Goal: Transaction & Acquisition: Purchase product/service

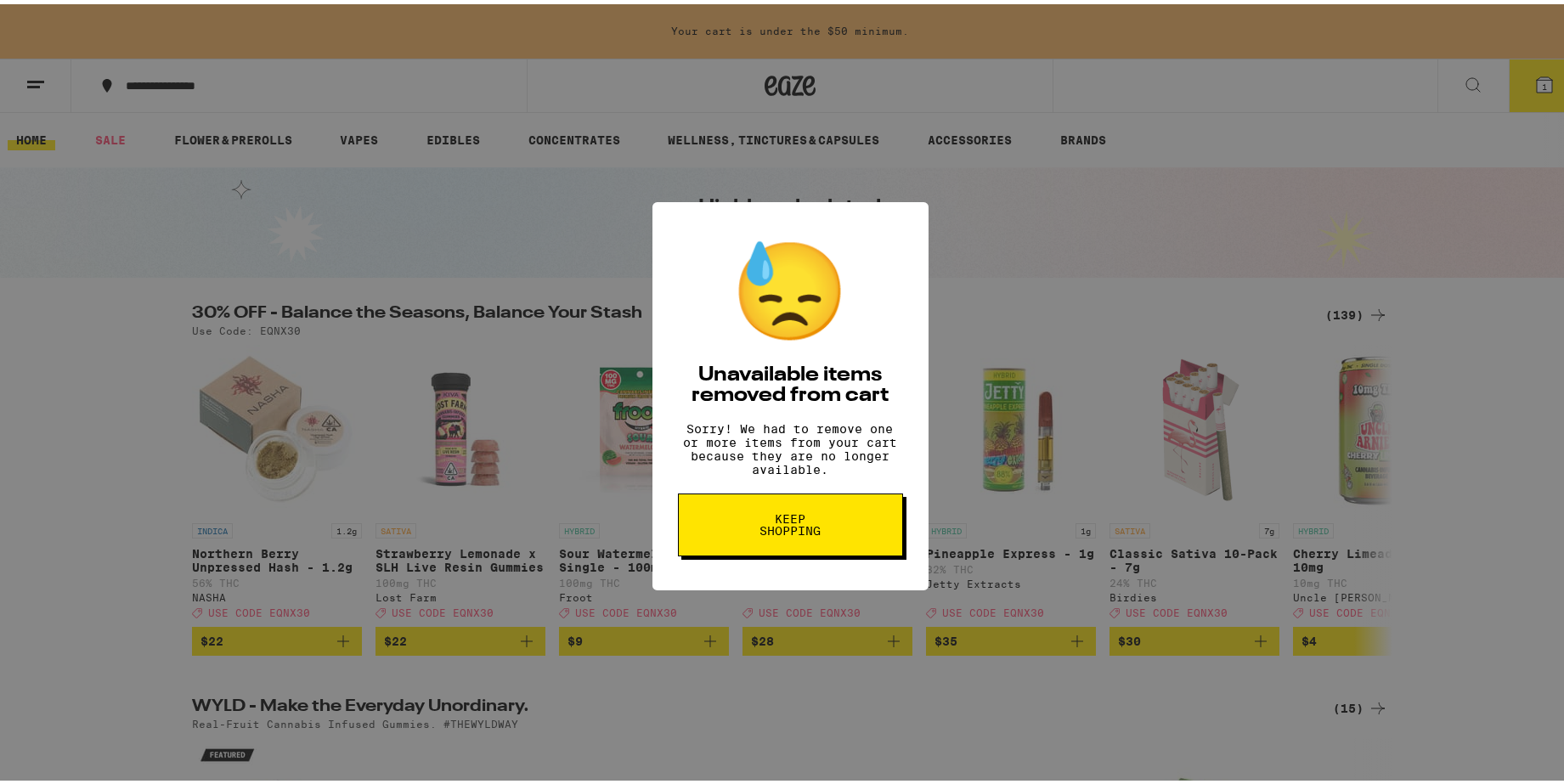
click at [793, 533] on span "Keep Shopping" at bounding box center [790, 521] width 88 height 24
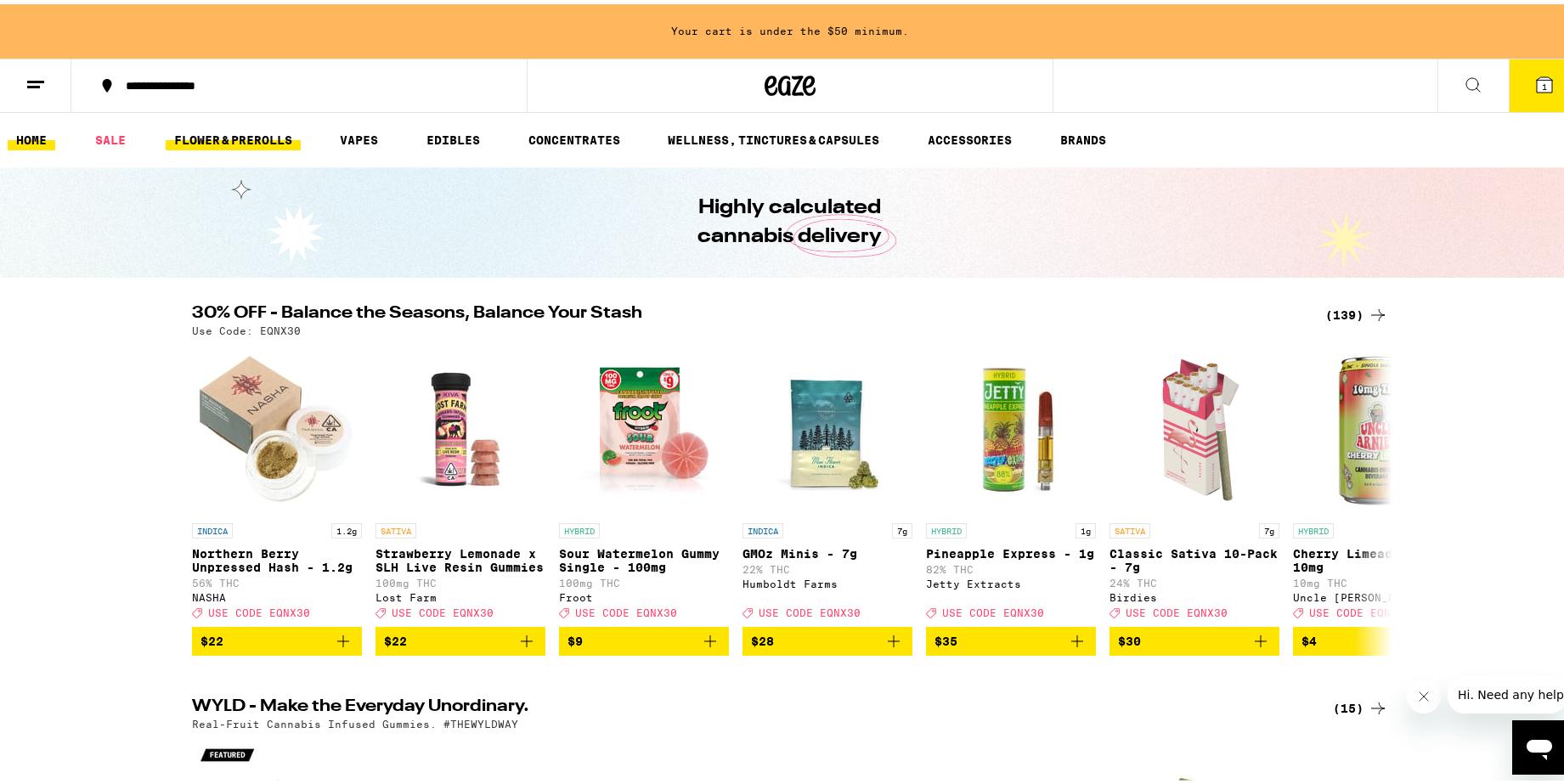
click at [228, 136] on link "FLOWER & PREROLLS" at bounding box center [233, 136] width 135 height 20
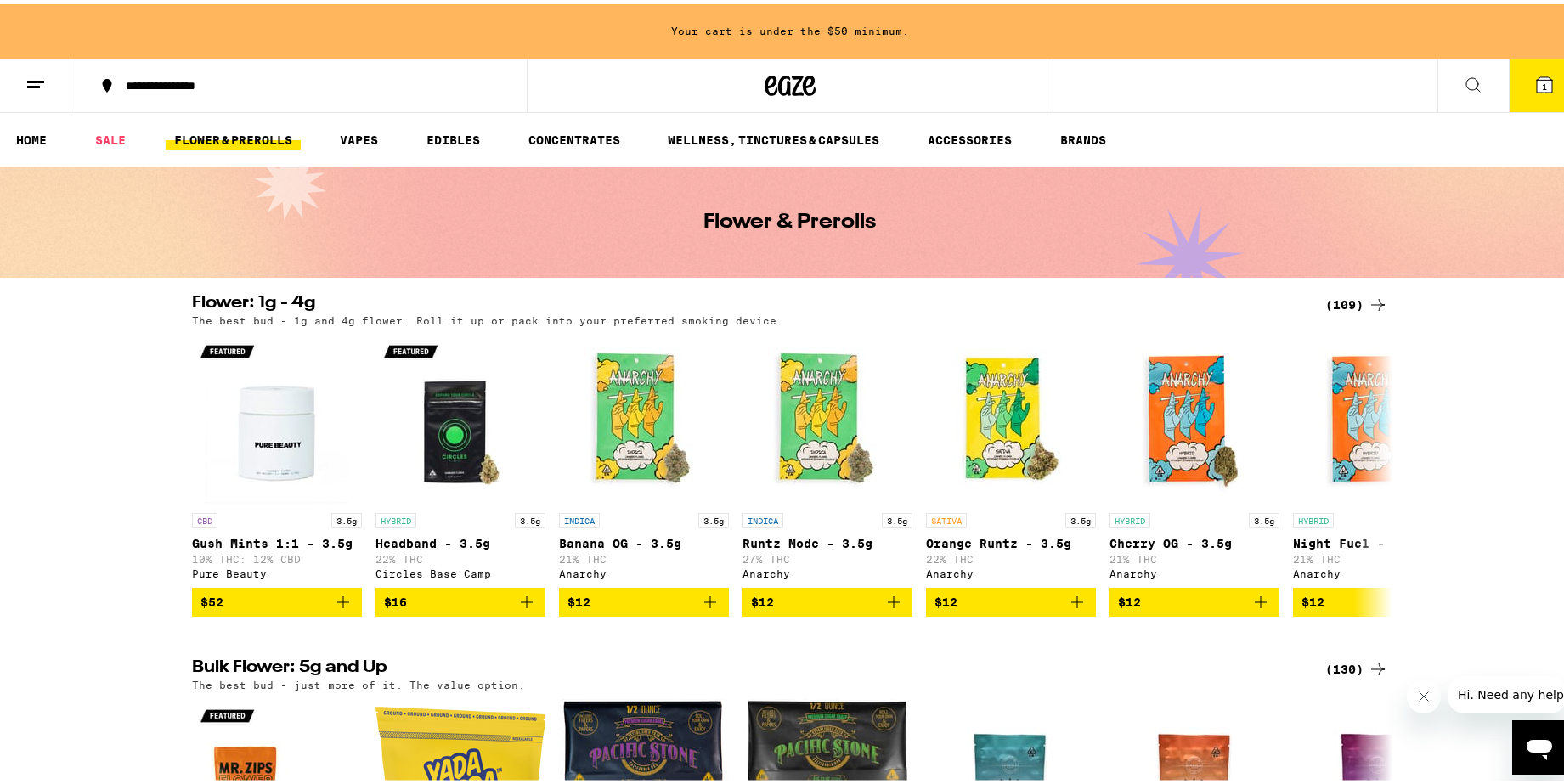
click at [1367, 293] on icon at bounding box center [1377, 300] width 20 height 20
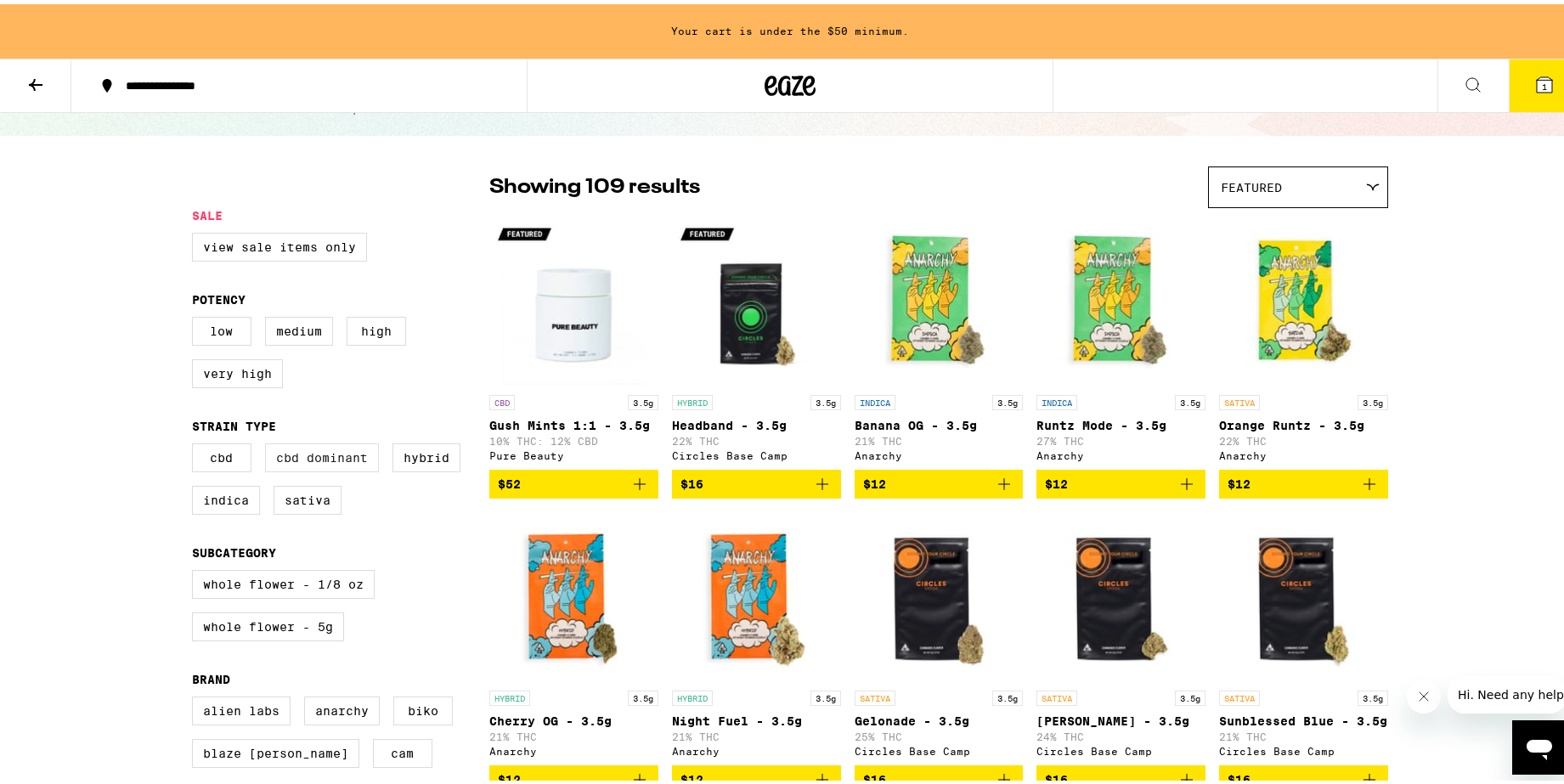
scroll to position [212, 0]
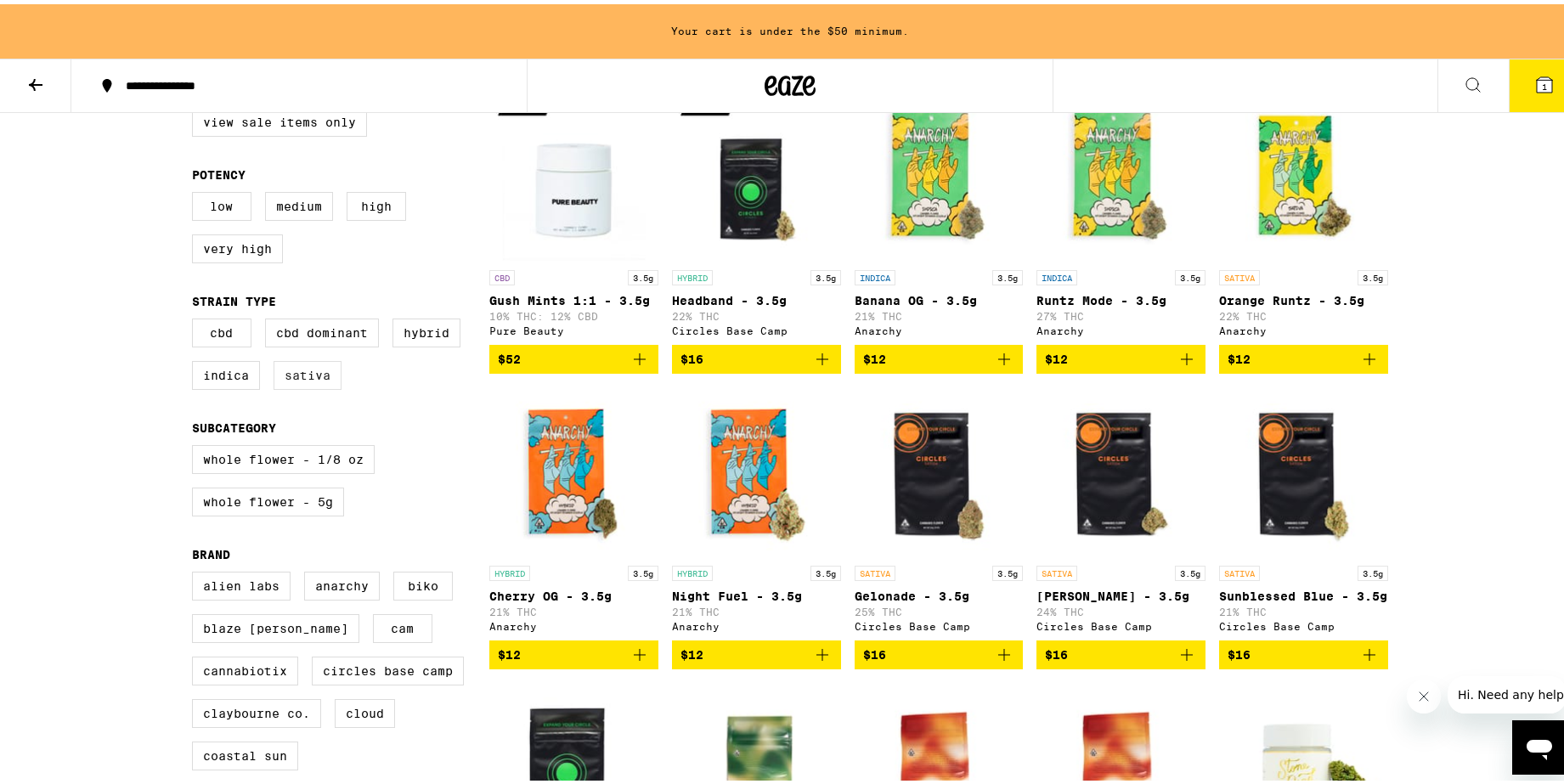
click at [310, 374] on label "Sativa" at bounding box center [307, 370] width 68 height 29
click at [197, 317] on input "Sativa" at bounding box center [196, 316] width 1 height 1
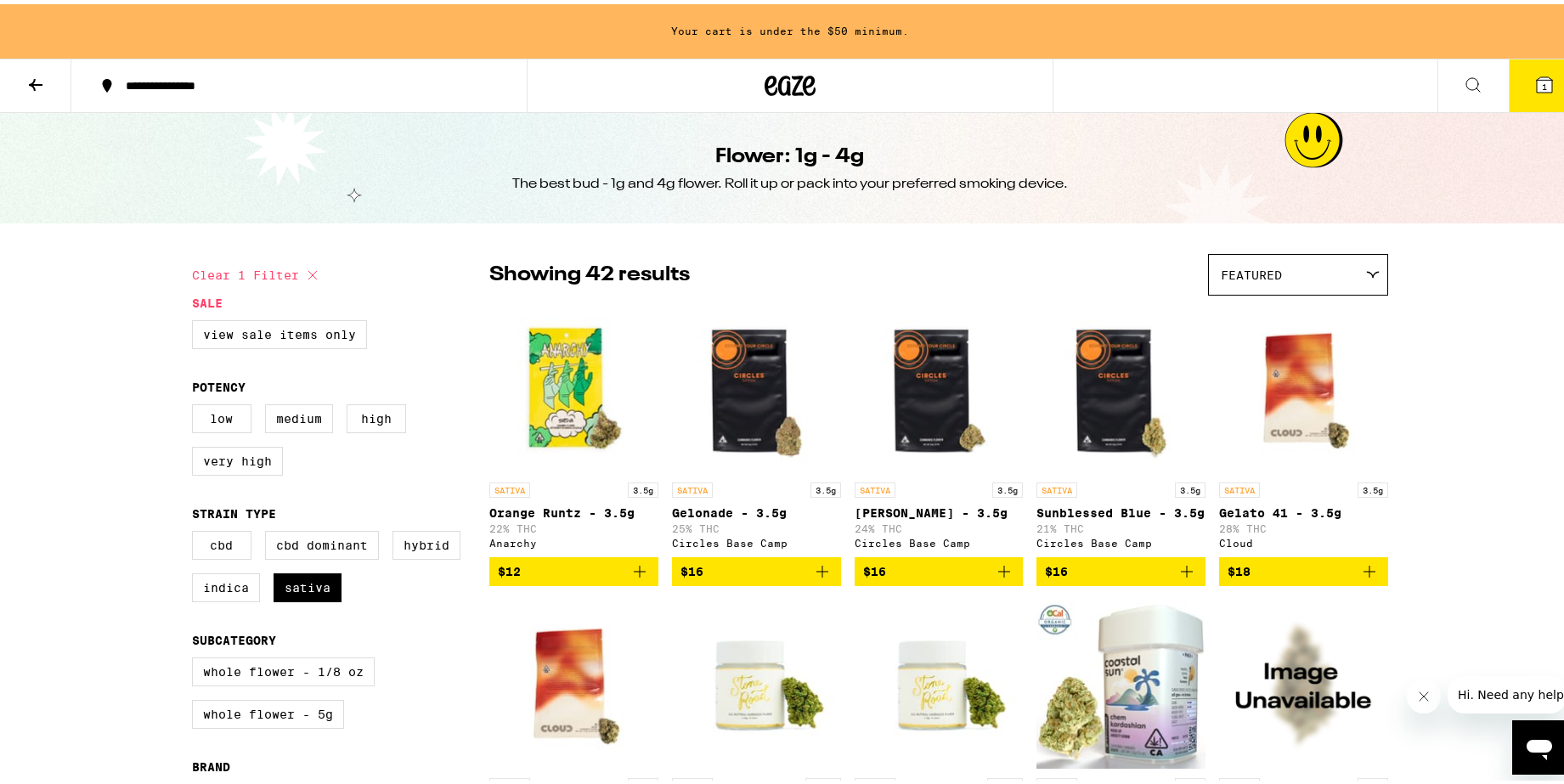
click at [265, 267] on button "Clear 1 filter" at bounding box center [257, 270] width 131 height 43
checkbox input "false"
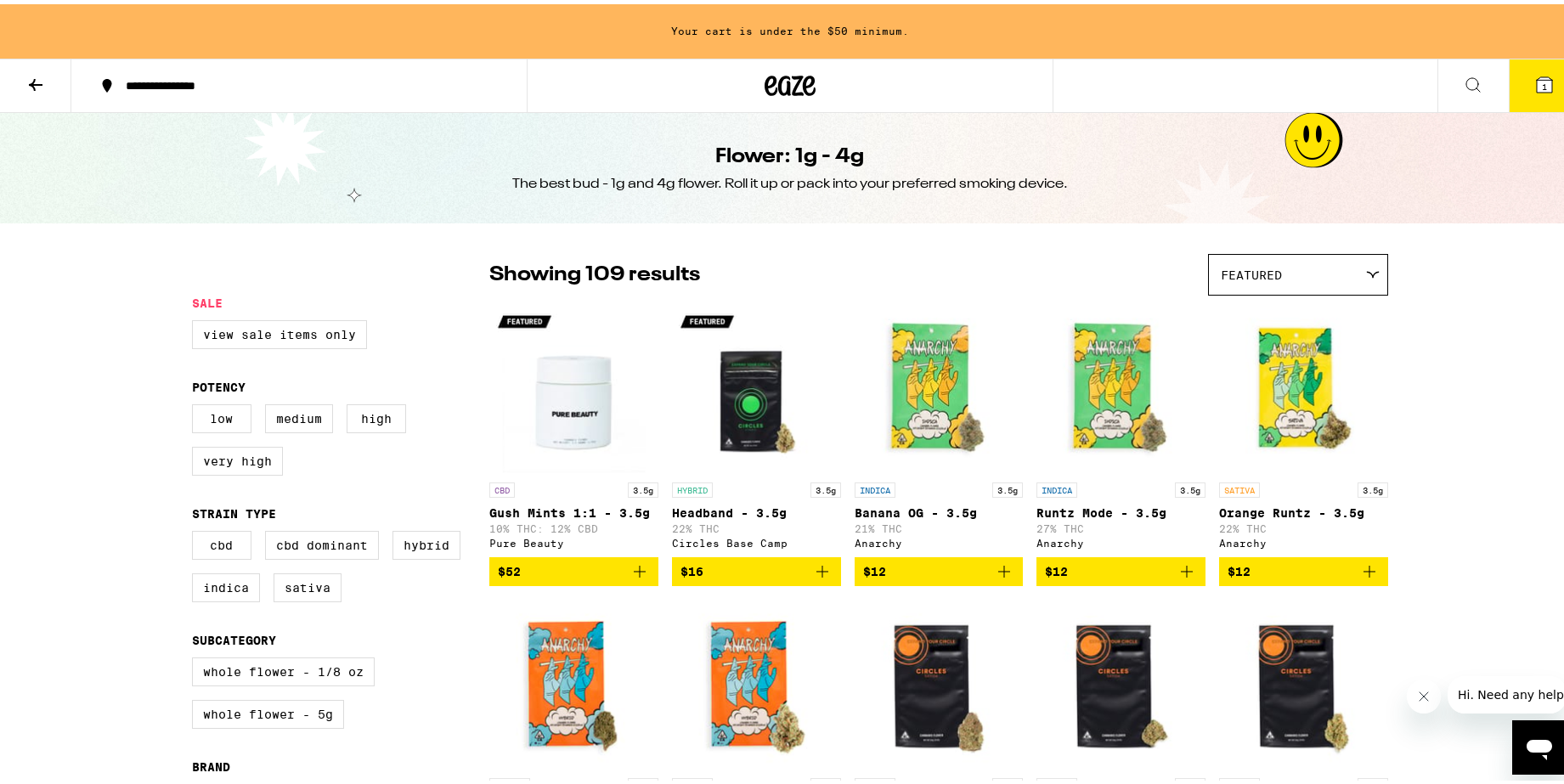
click at [37, 77] on icon at bounding box center [36, 81] width 20 height 20
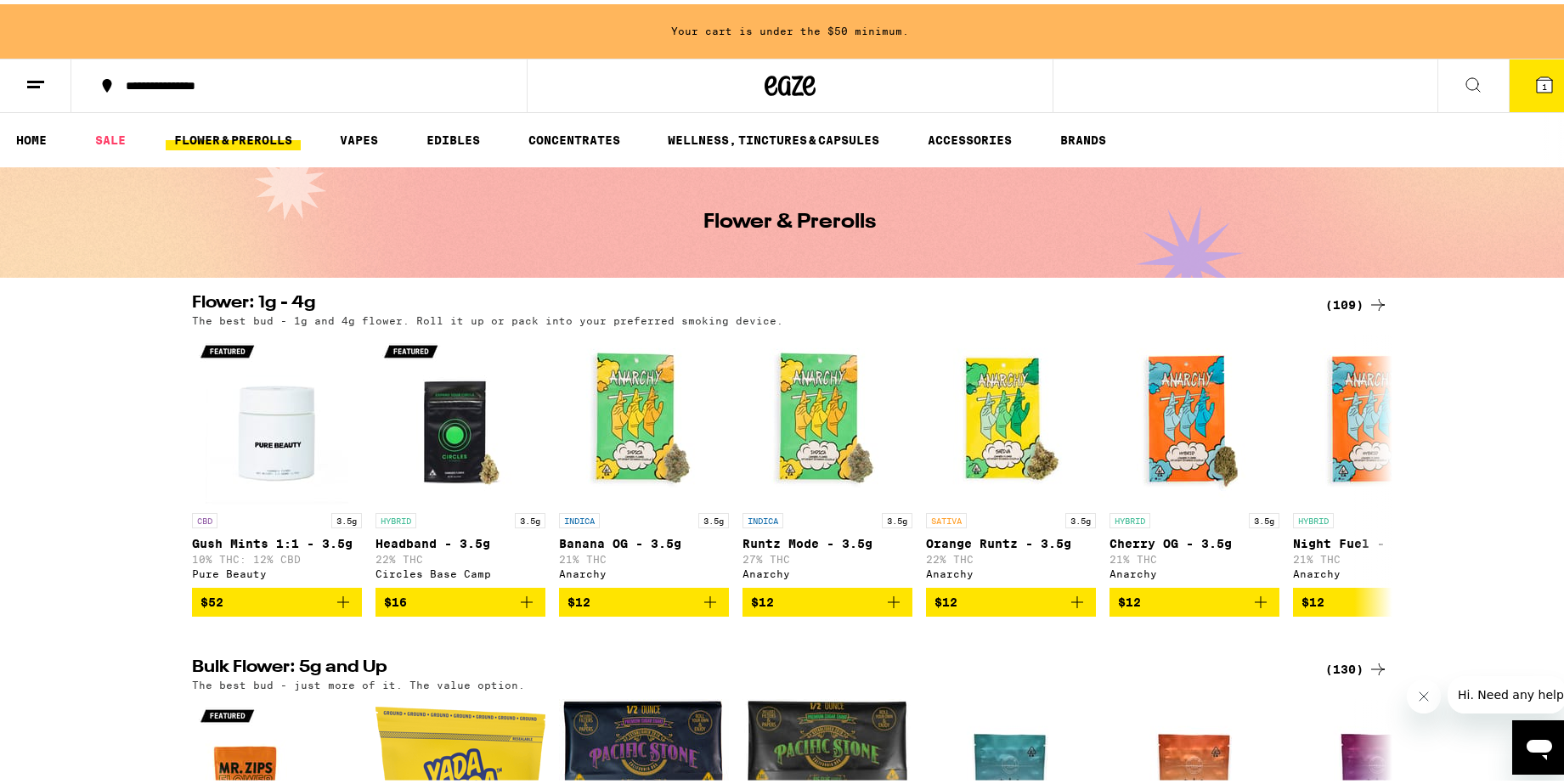
click at [1463, 77] on icon at bounding box center [1473, 81] width 20 height 20
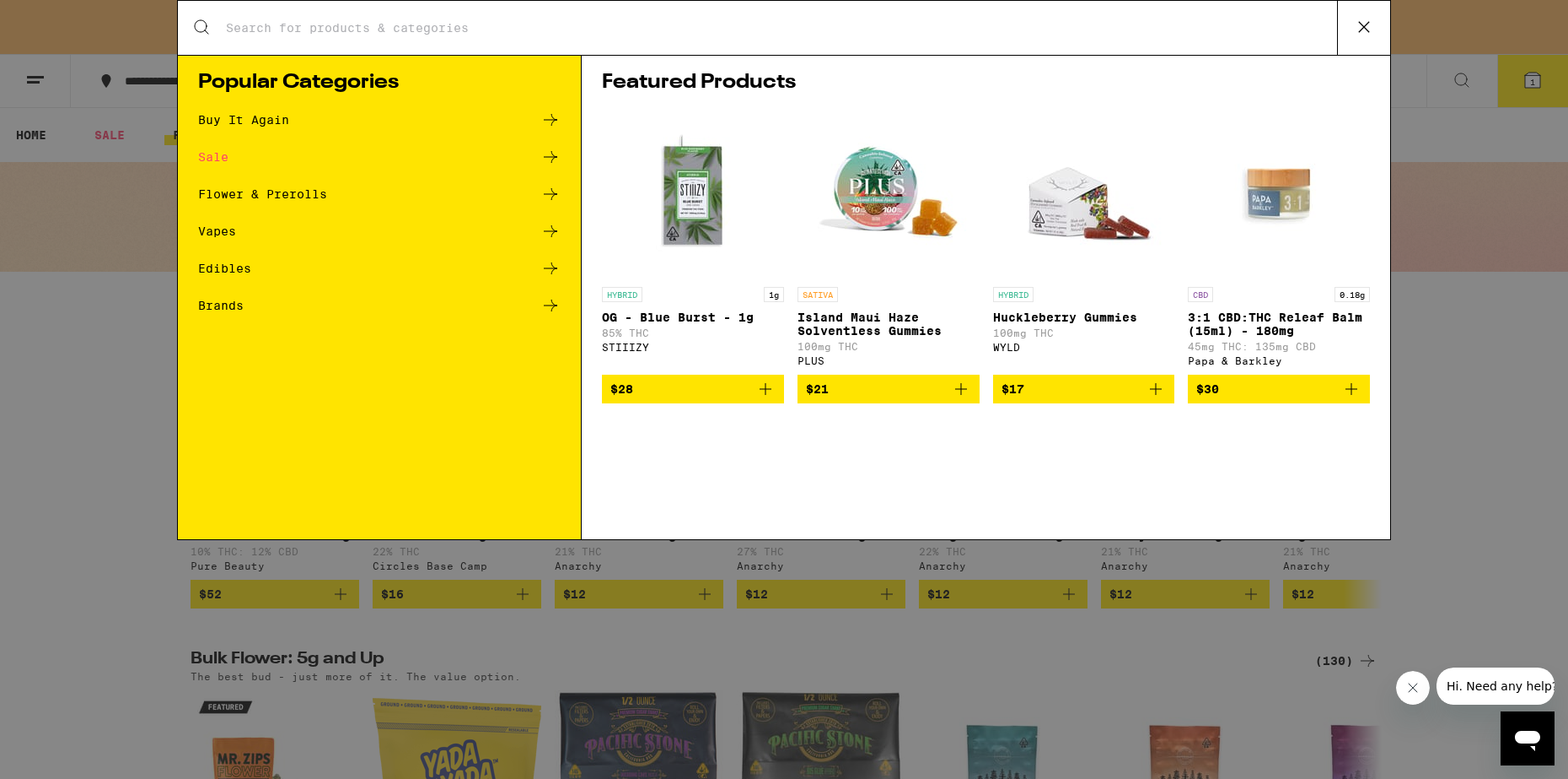
click at [546, 194] on icon at bounding box center [551, 194] width 14 height 12
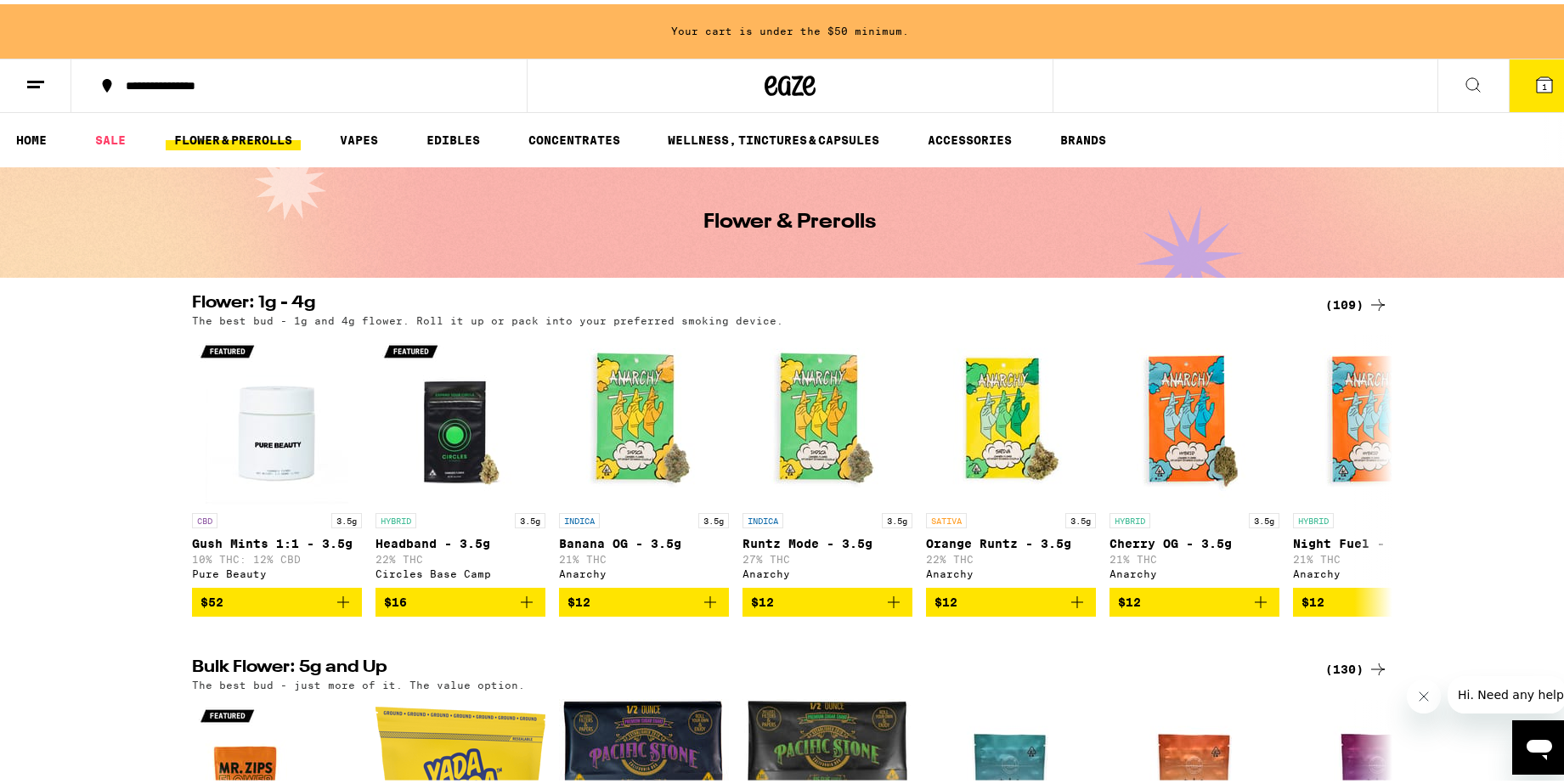
click at [1331, 300] on div "(109)" at bounding box center [1356, 300] width 63 height 20
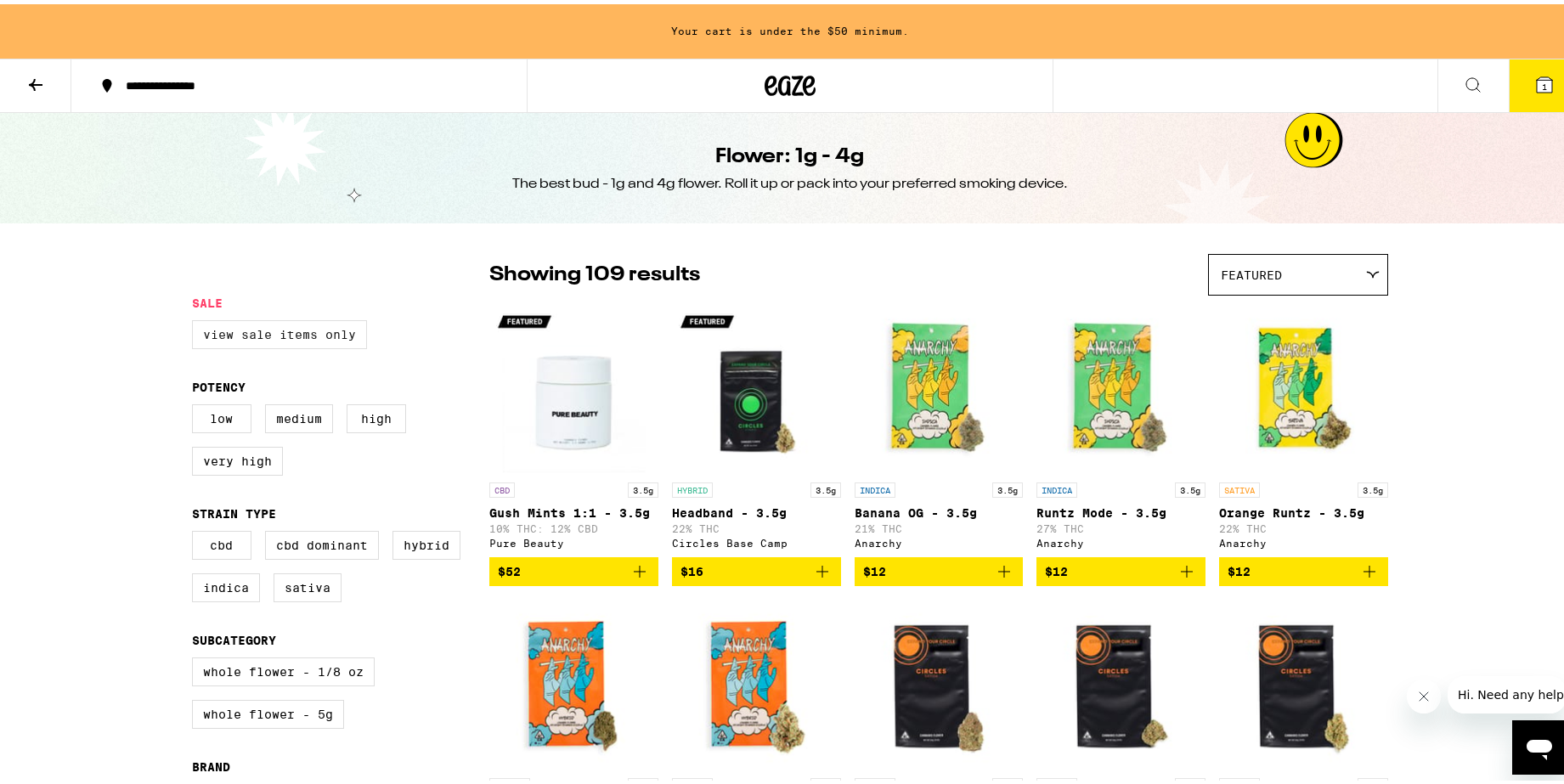
drag, startPoint x: 262, startPoint y: 339, endPoint x: 259, endPoint y: 332, distance: 7.6
click at [261, 337] on label "View Sale Items Only" at bounding box center [278, 330] width 175 height 29
click at [197, 319] on input "View Sale Items Only" at bounding box center [196, 318] width 1 height 1
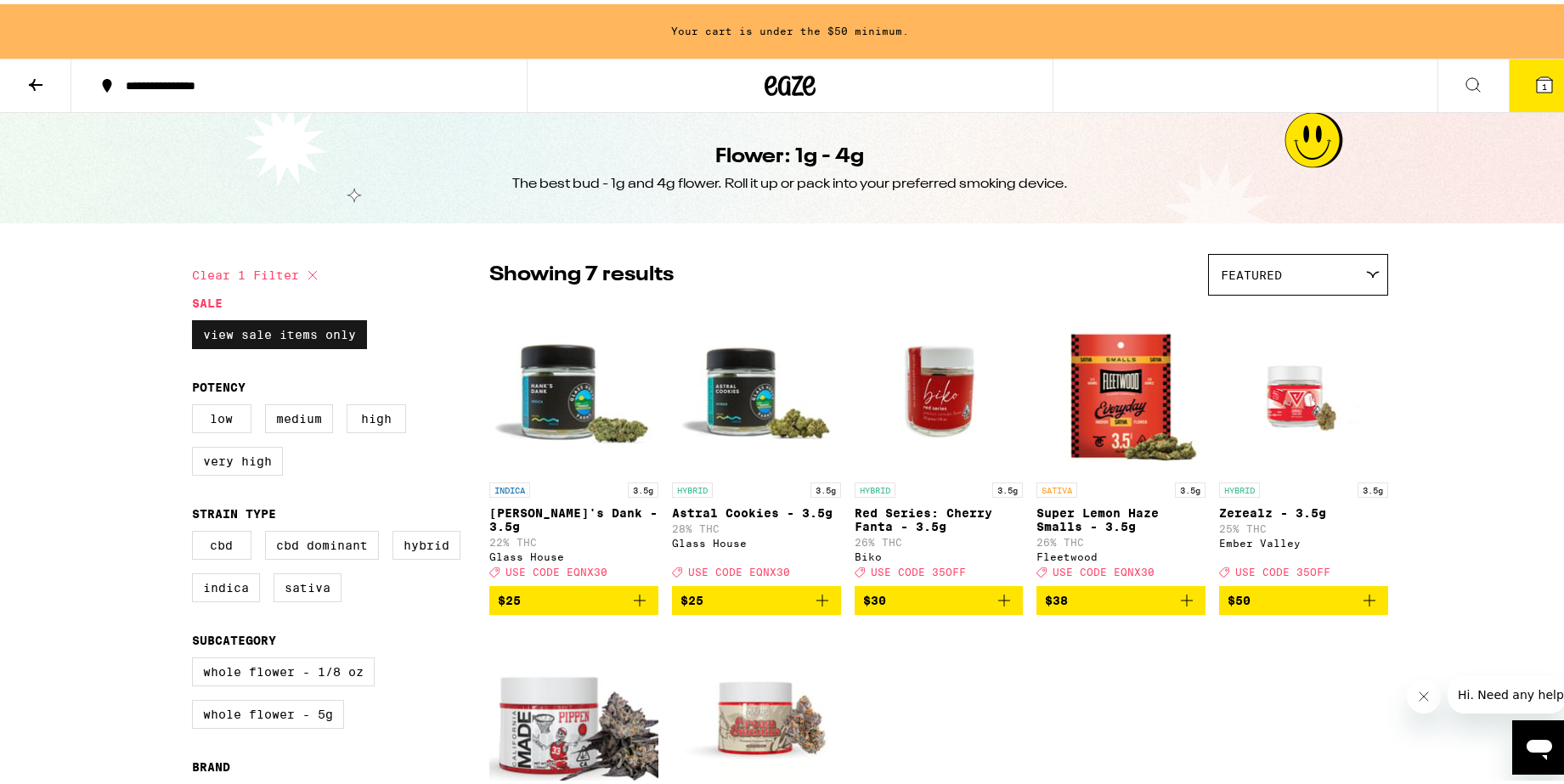
click at [275, 335] on label "View Sale Items Only" at bounding box center [278, 330] width 175 height 29
click at [197, 319] on input "View Sale Items Only" at bounding box center [196, 318] width 1 height 1
checkbox input "false"
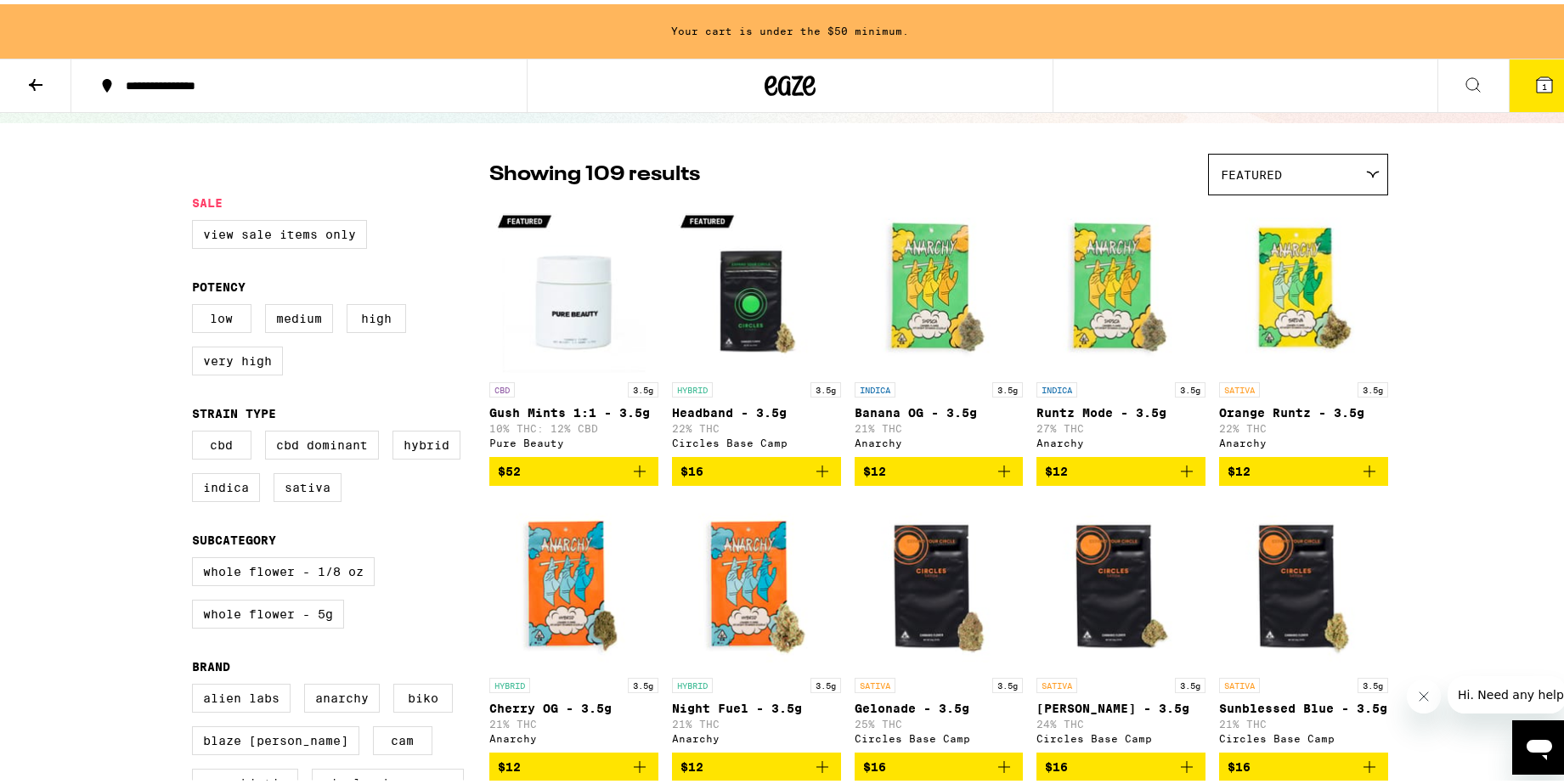
scroll to position [212, 0]
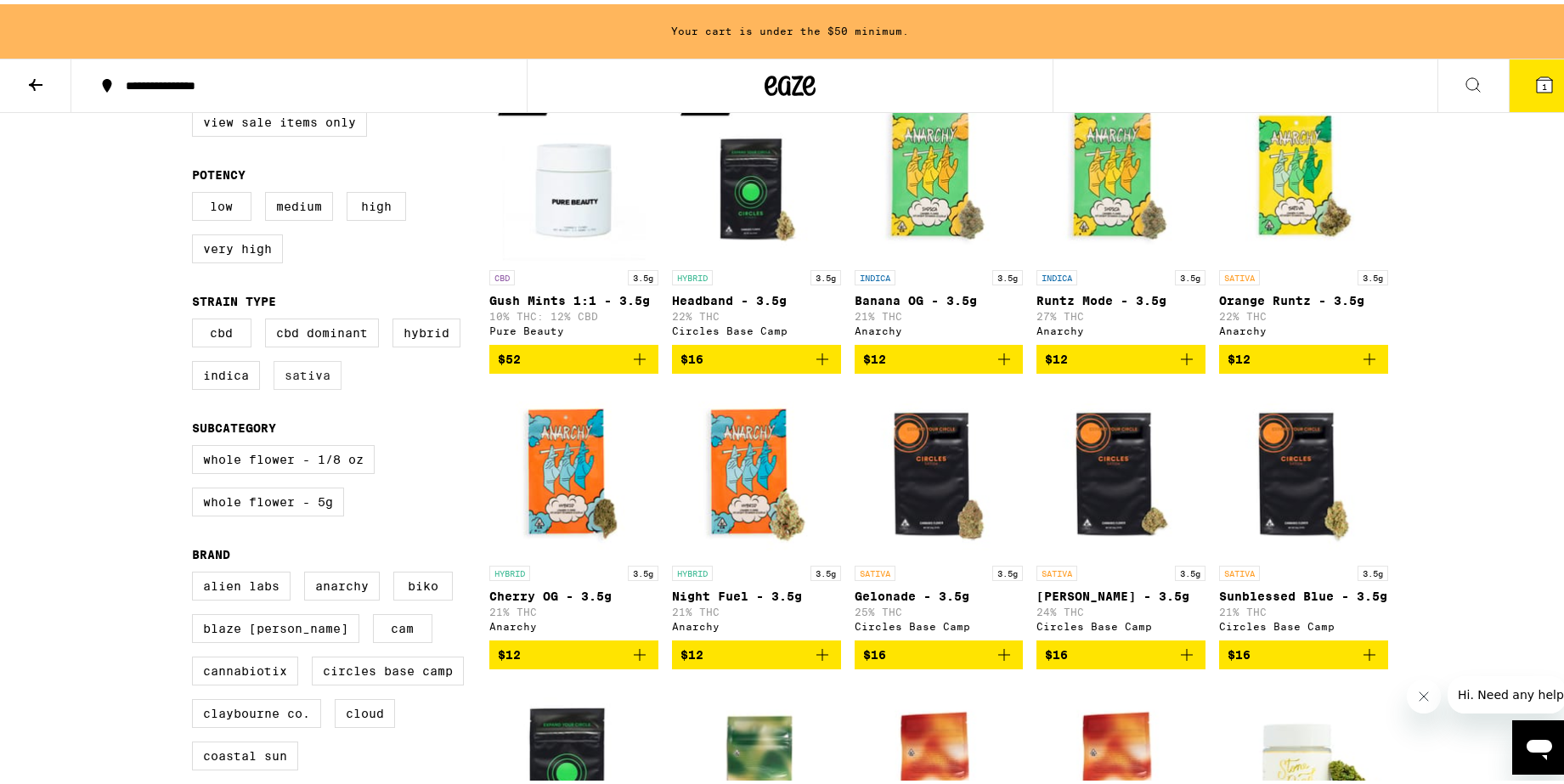
click at [295, 385] on label "Sativa" at bounding box center [307, 370] width 68 height 29
click at [197, 317] on input "Sativa" at bounding box center [196, 316] width 1 height 1
checkbox input "true"
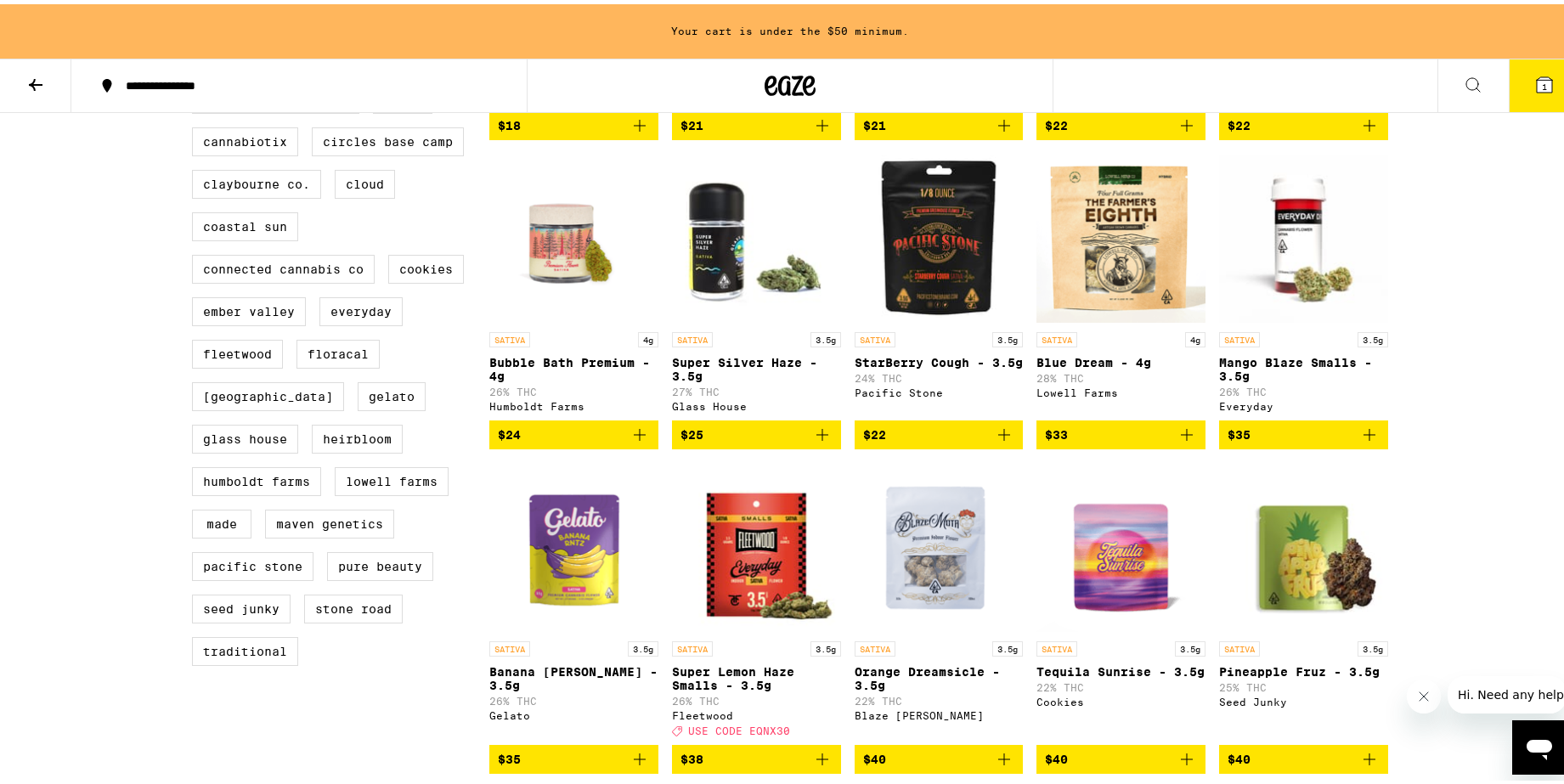
scroll to position [778, 0]
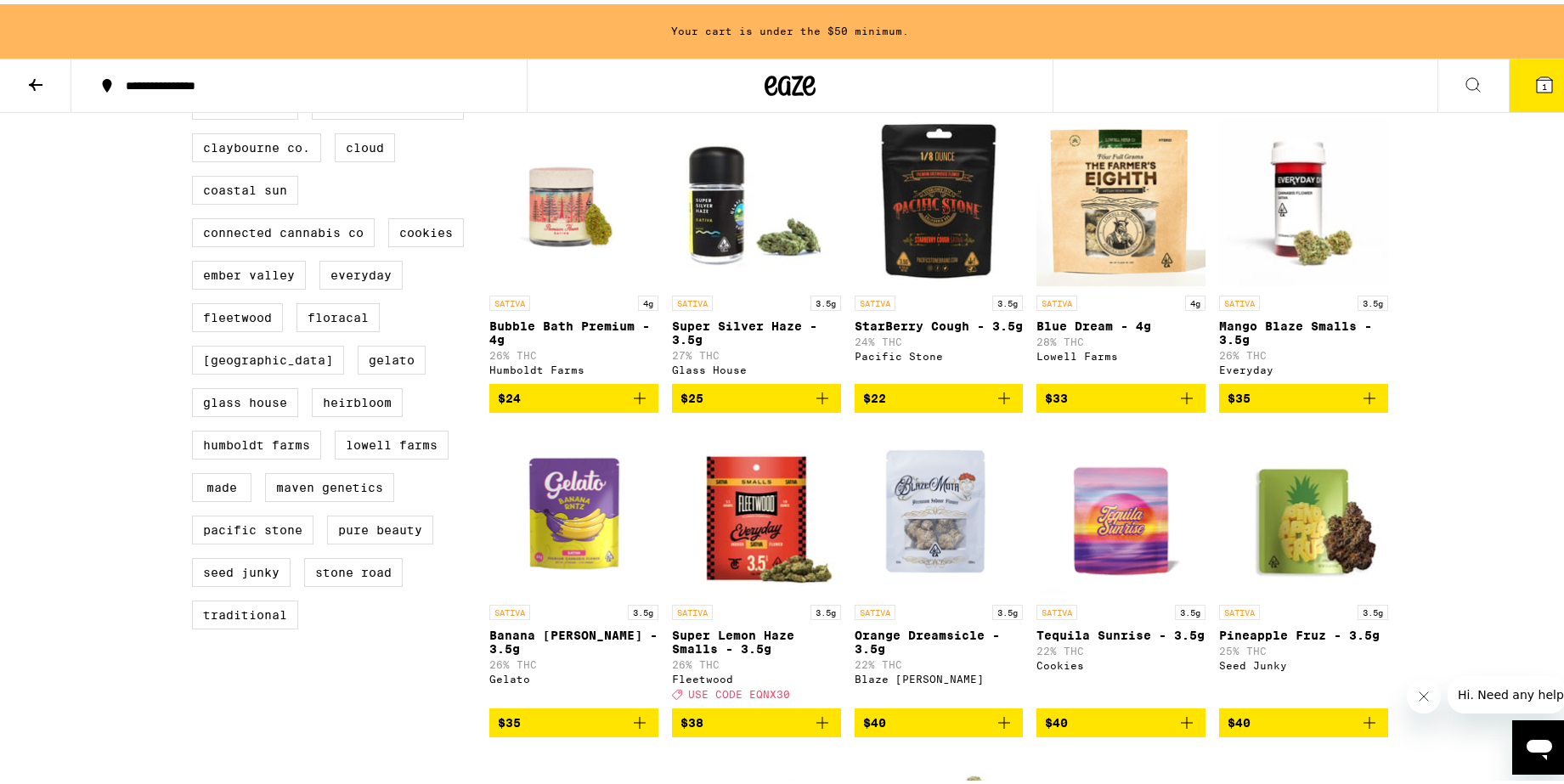
click at [560, 578] on img "Open page for Banana Runtz - 3.5g from Gelato" at bounding box center [573, 507] width 169 height 170
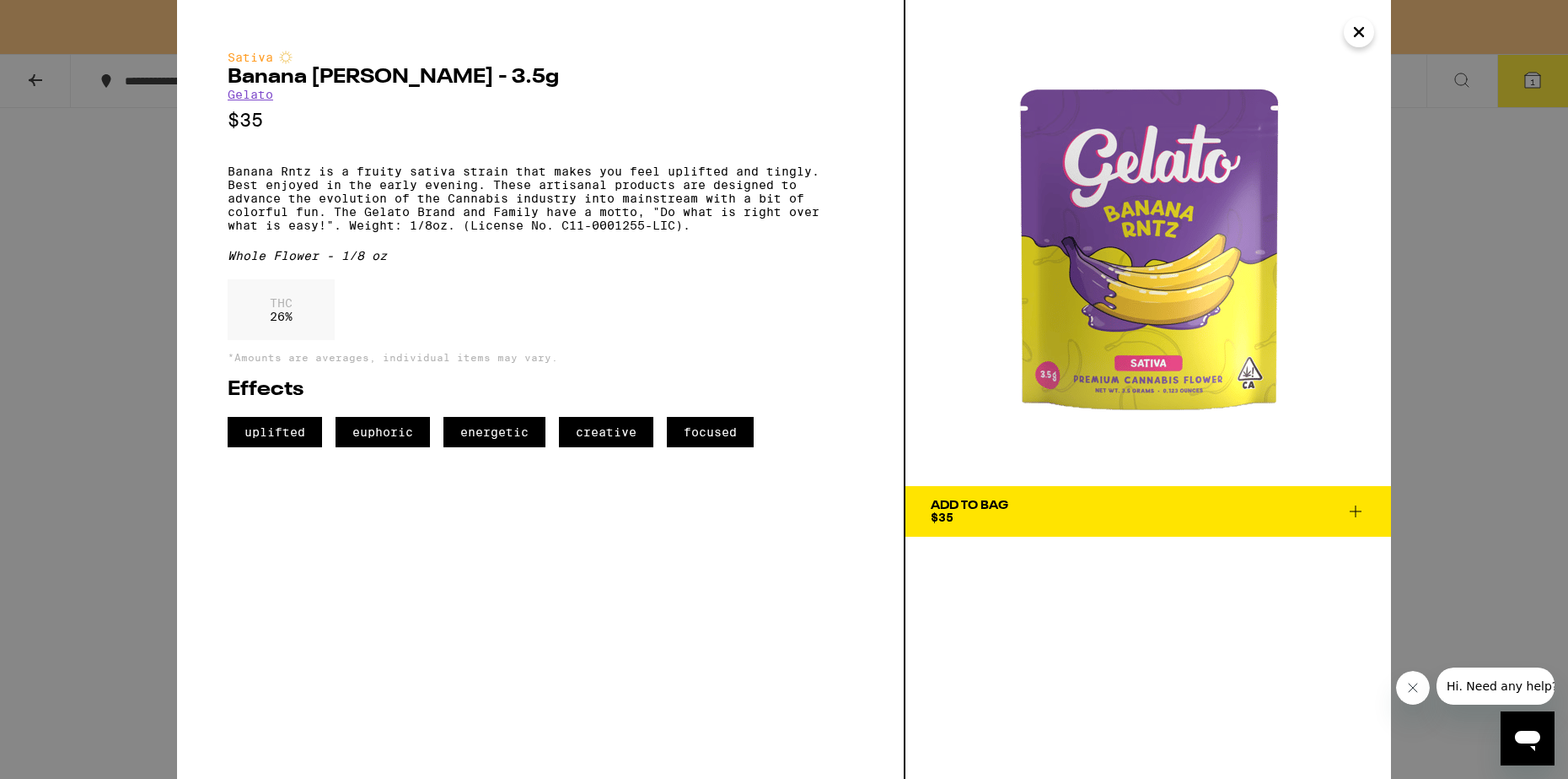
click at [1359, 36] on icon "Close" at bounding box center [1359, 33] width 20 height 26
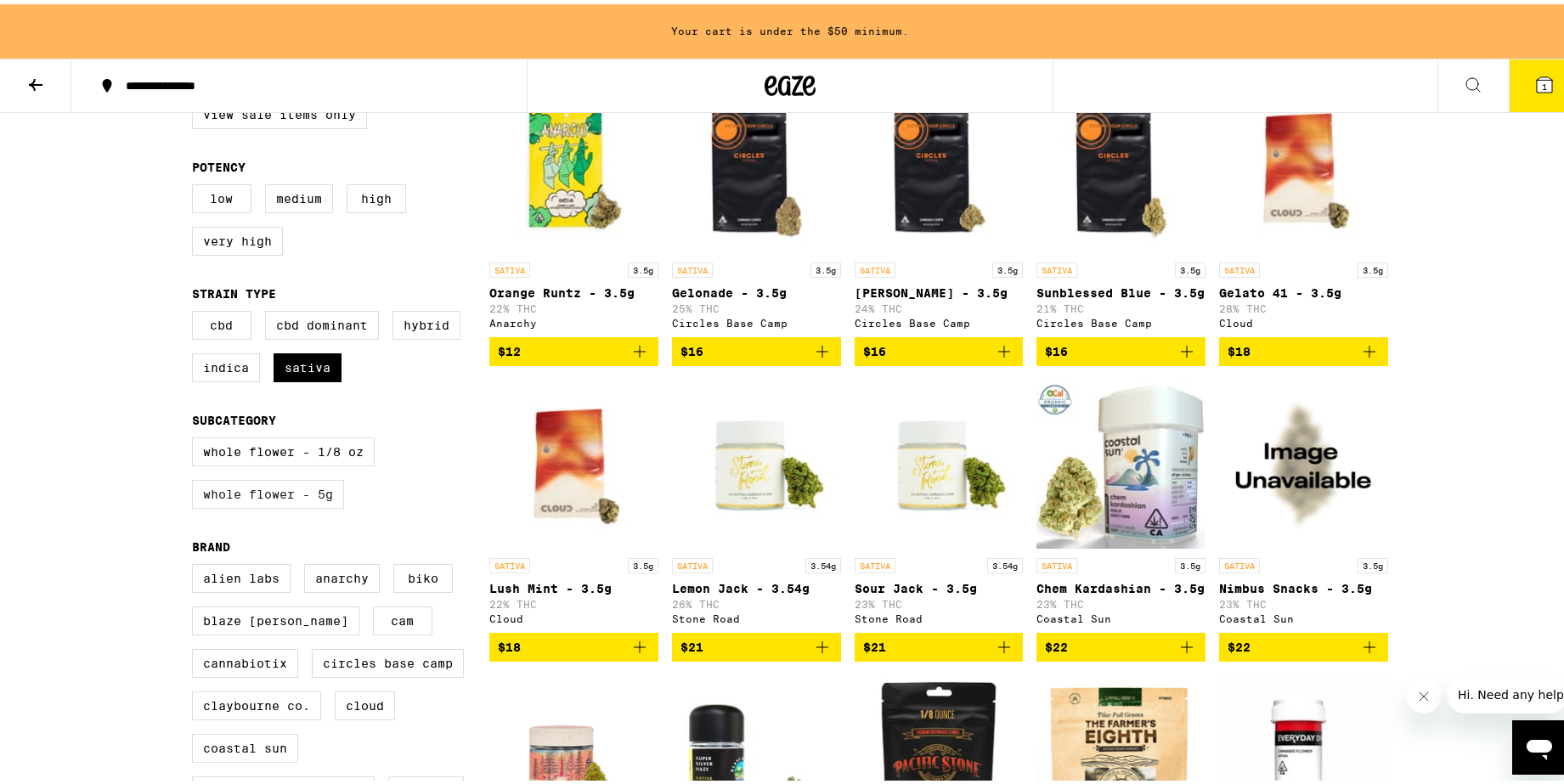
scroll to position [318, 0]
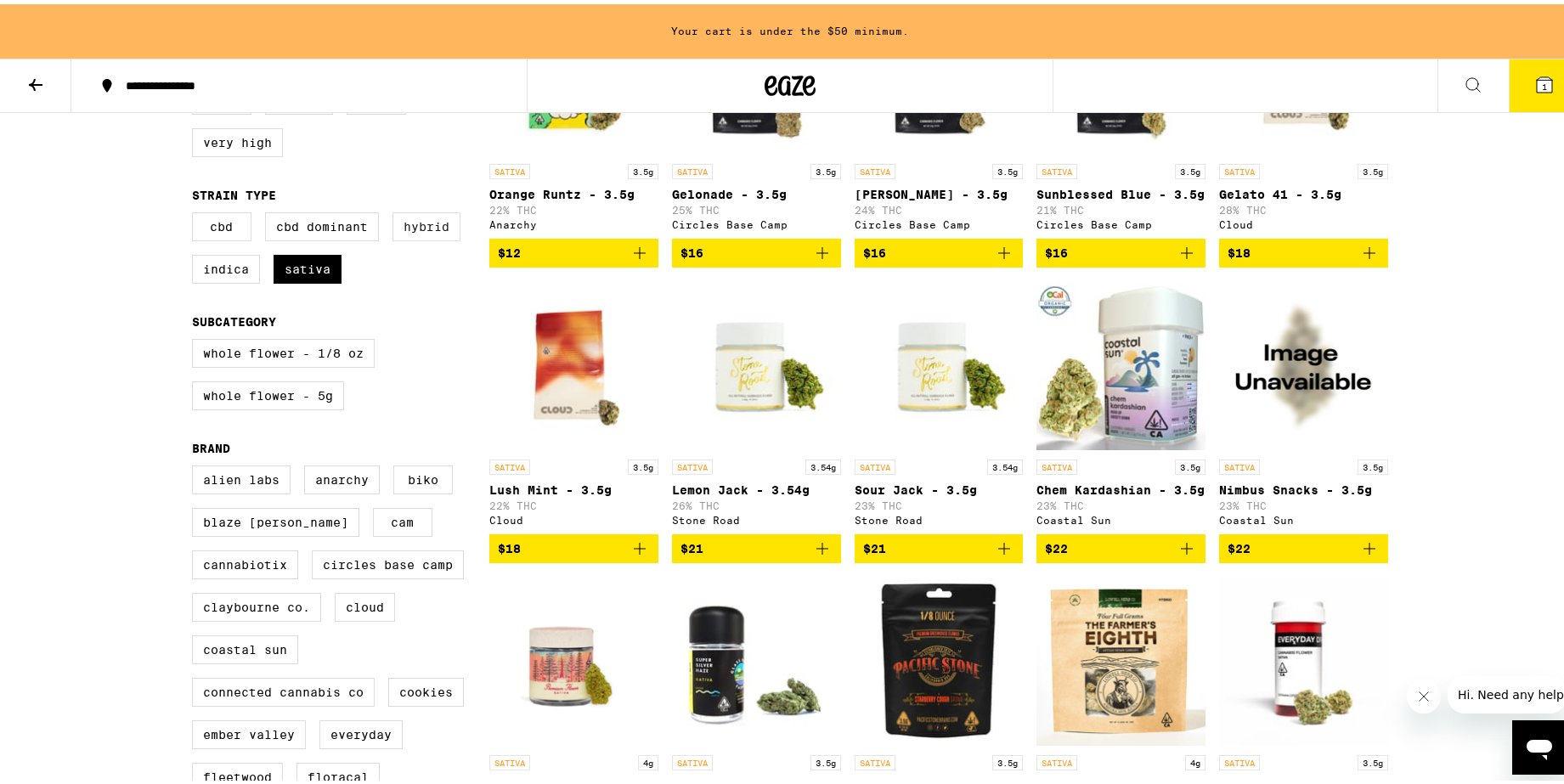
click at [416, 225] on label "Hybrid" at bounding box center [426, 222] width 68 height 29
click at [197, 211] on input "Hybrid" at bounding box center [196, 210] width 1 height 1
checkbox input "true"
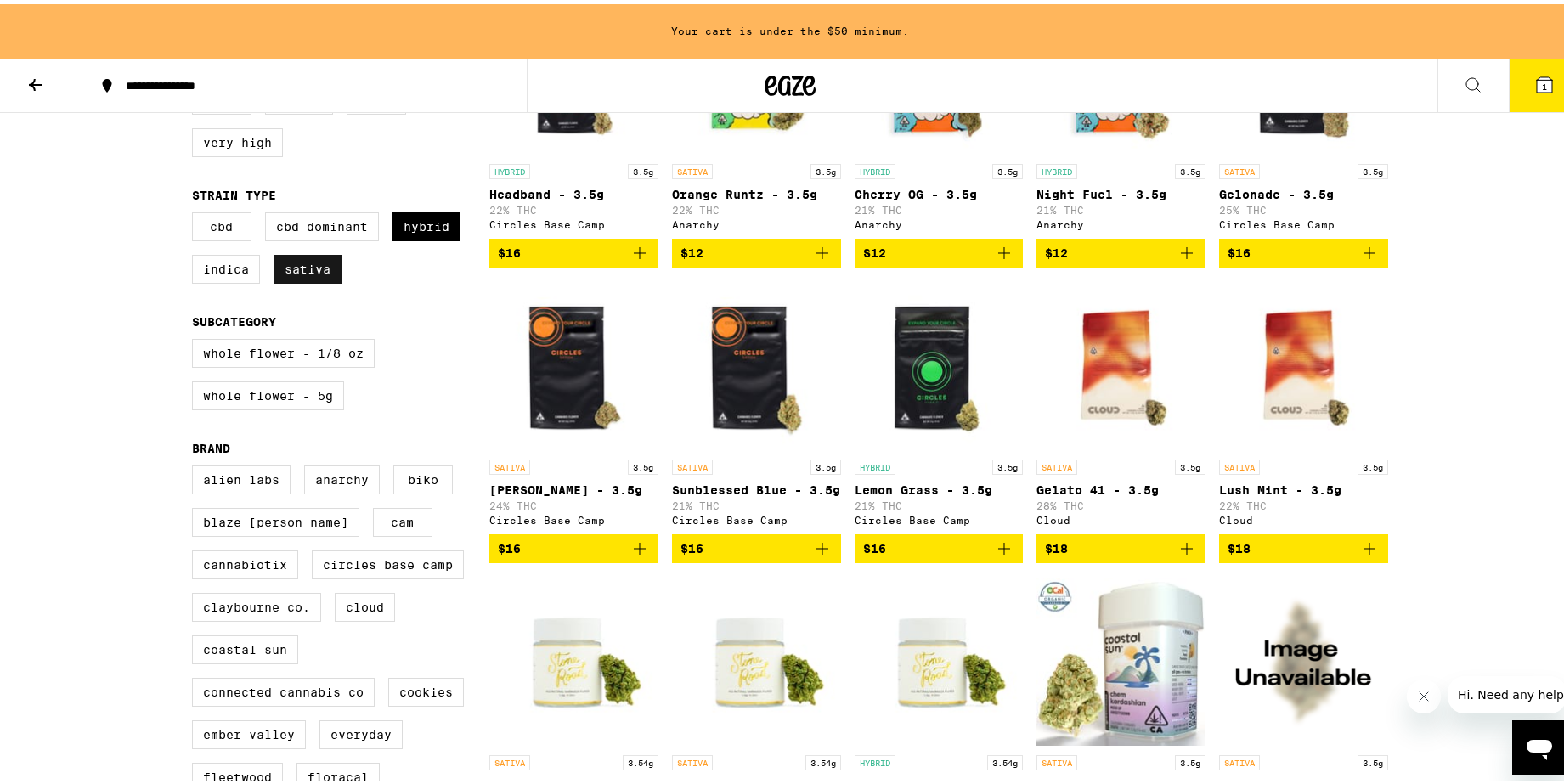
click at [308, 279] on label "Sativa" at bounding box center [307, 264] width 68 height 29
click at [197, 211] on input "Sativa" at bounding box center [196, 210] width 1 height 1
checkbox input "false"
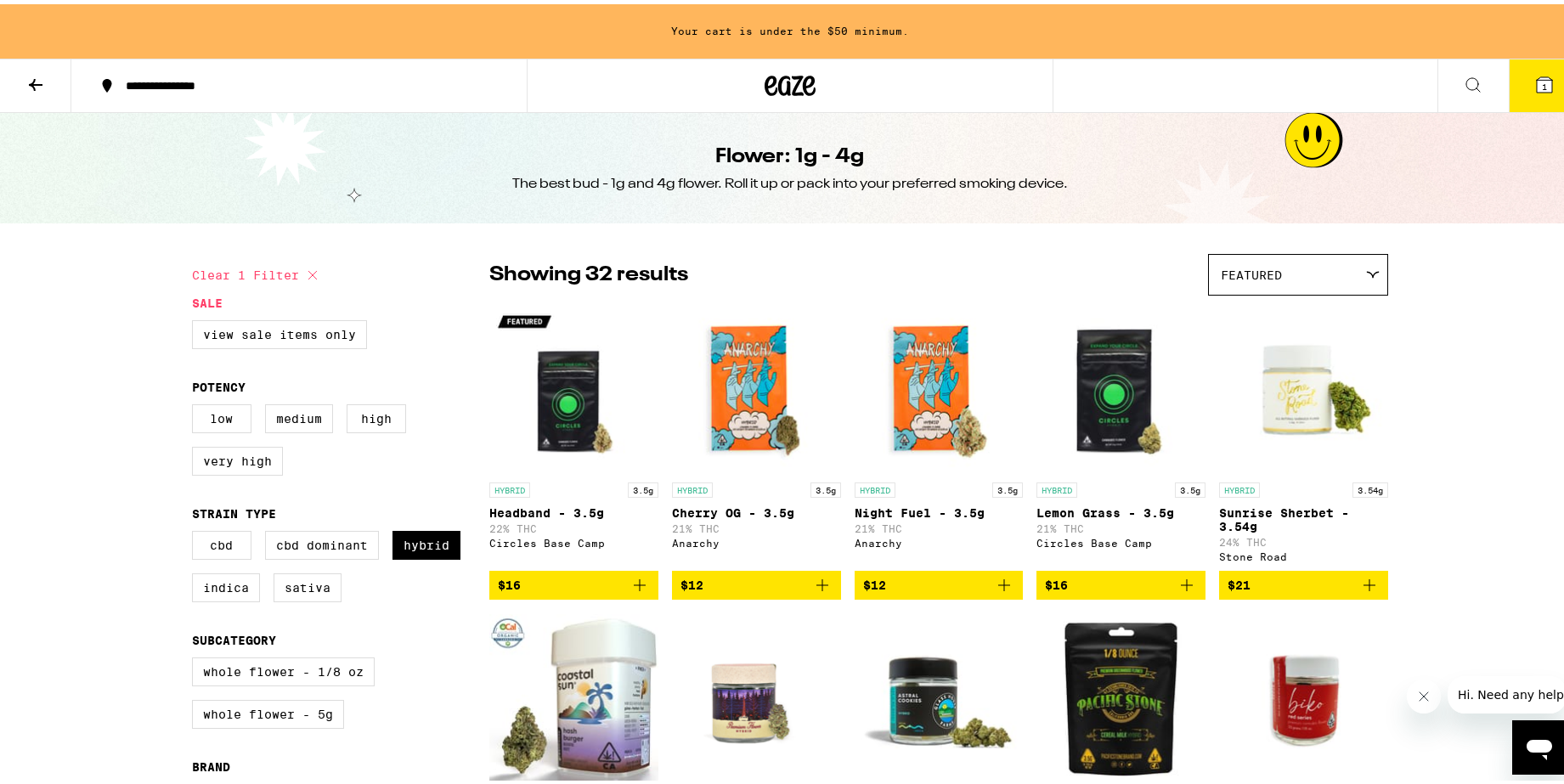
click at [277, 274] on button "Clear 1 filter" at bounding box center [257, 270] width 131 height 43
checkbox input "false"
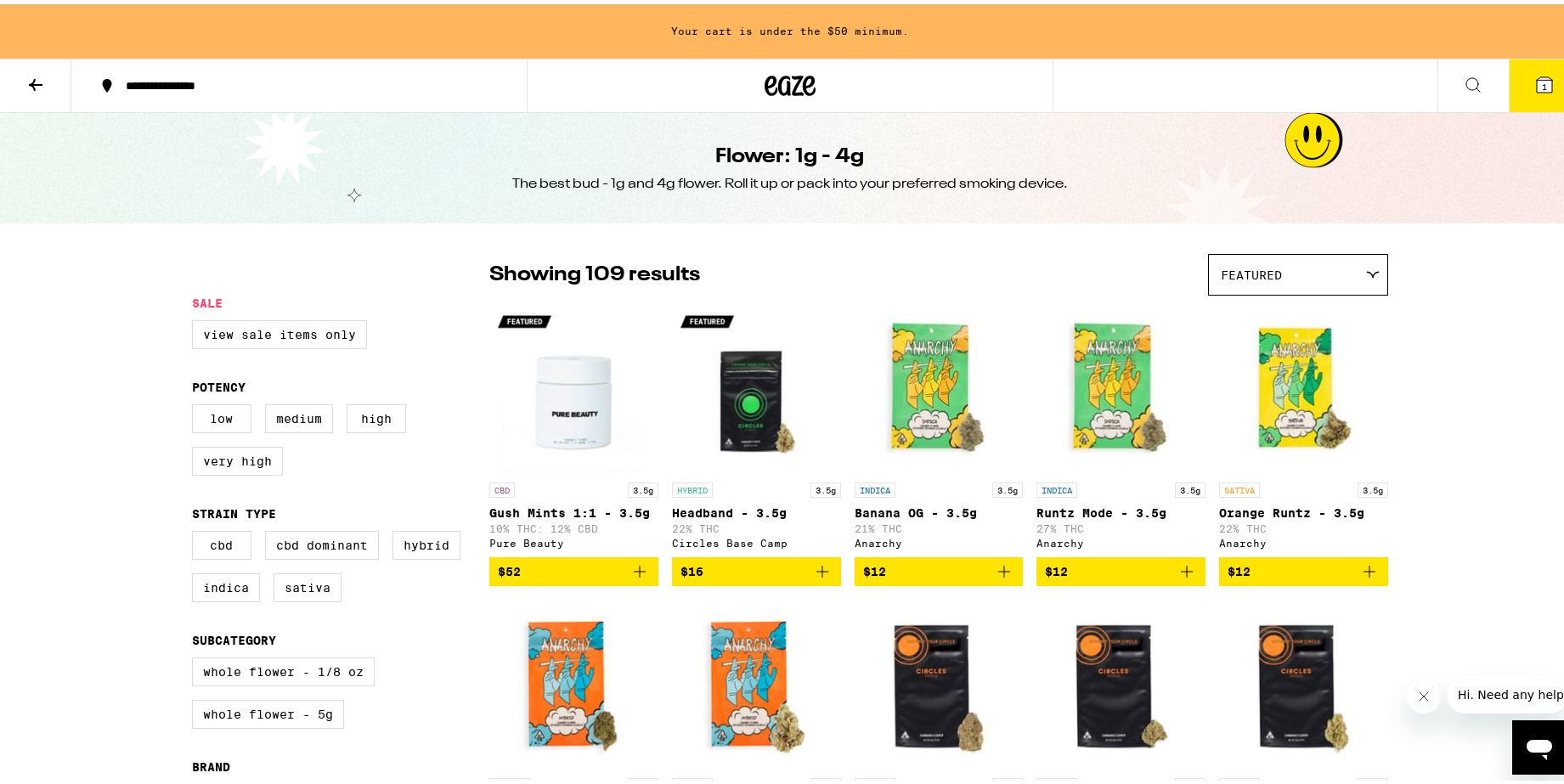
click at [33, 76] on icon at bounding box center [36, 81] width 20 height 20
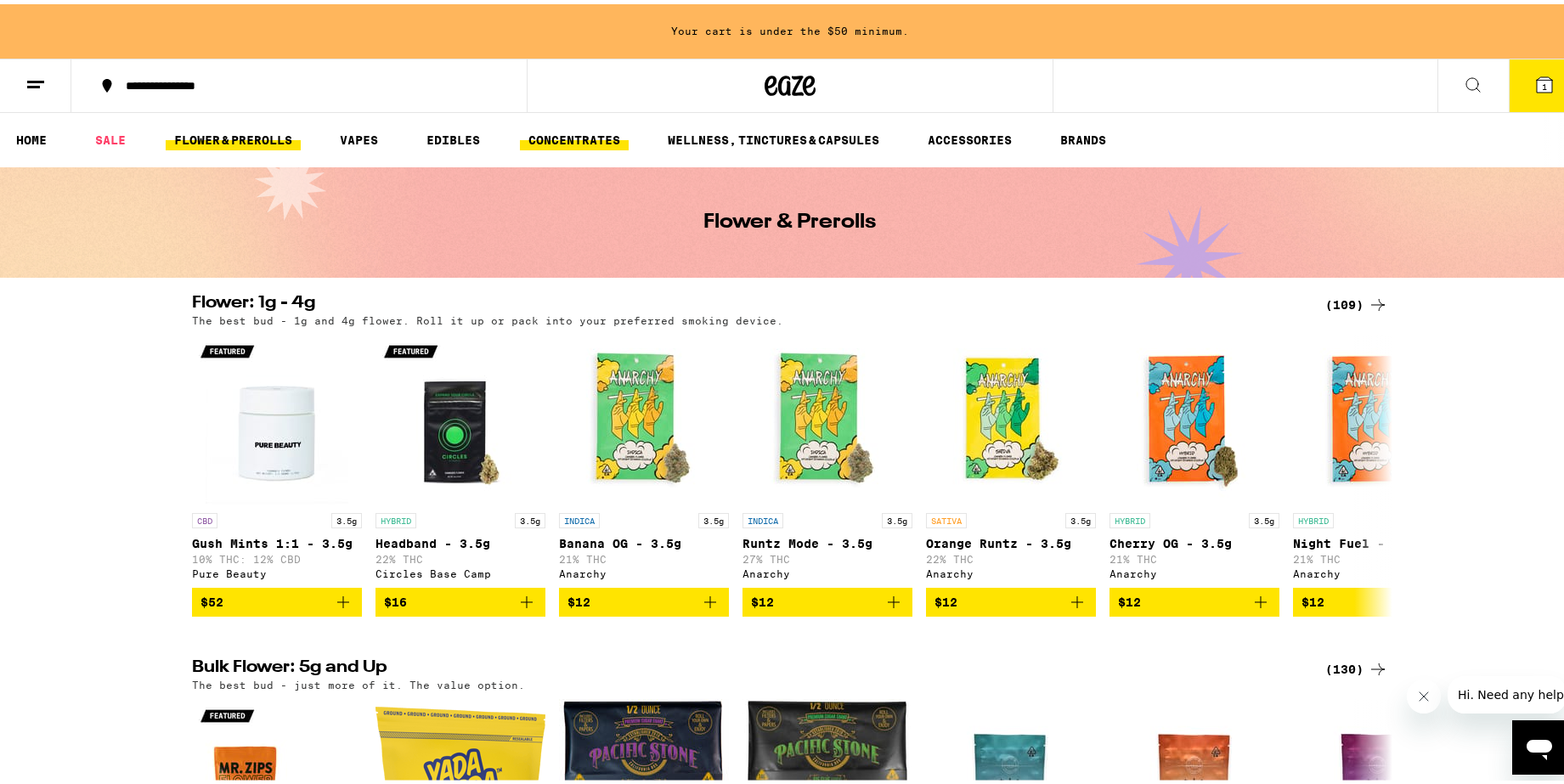
click at [613, 130] on link "CONCENTRATES" at bounding box center [574, 136] width 109 height 20
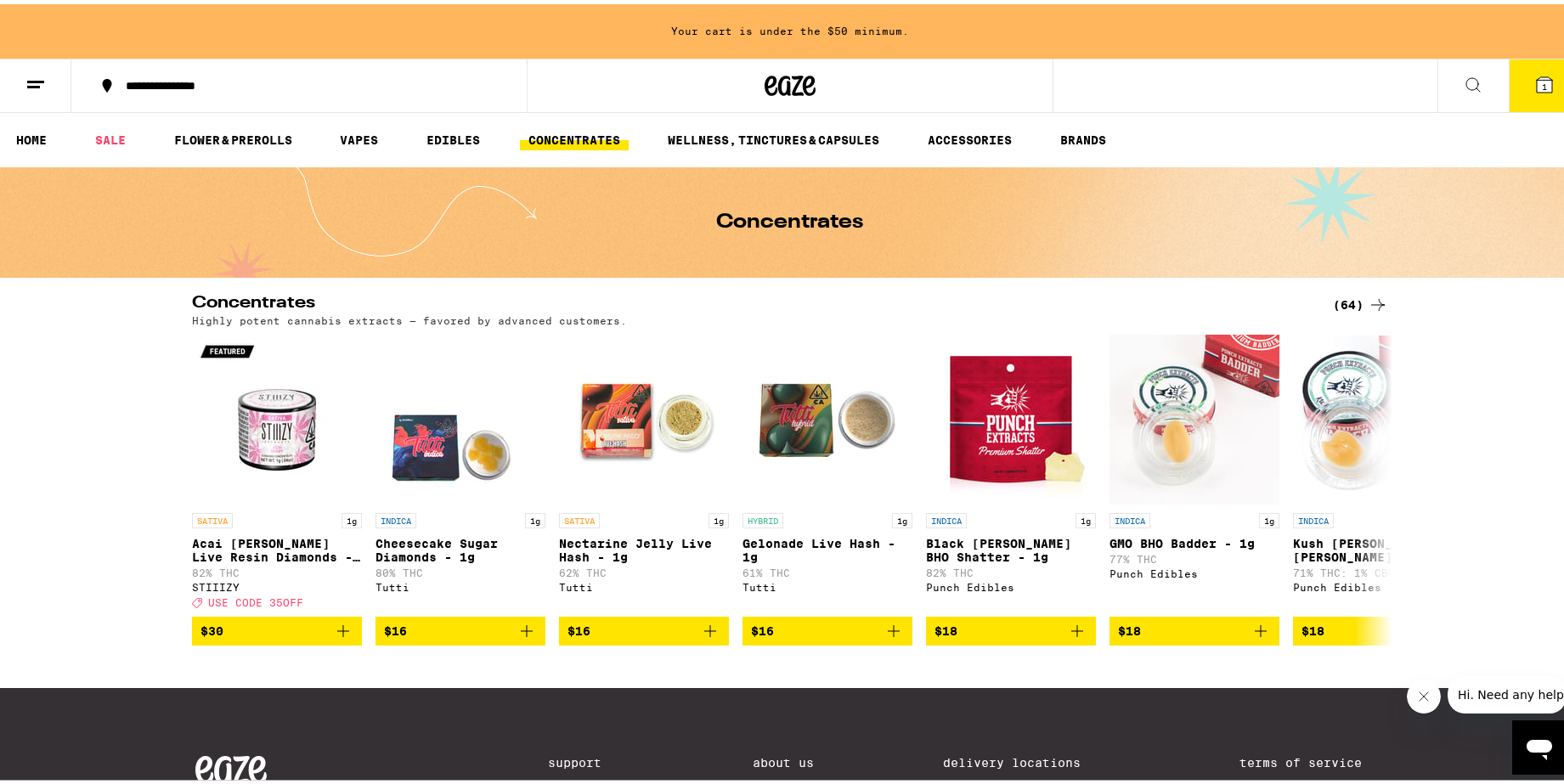
click at [1340, 299] on div "(64)" at bounding box center [1359, 300] width 55 height 20
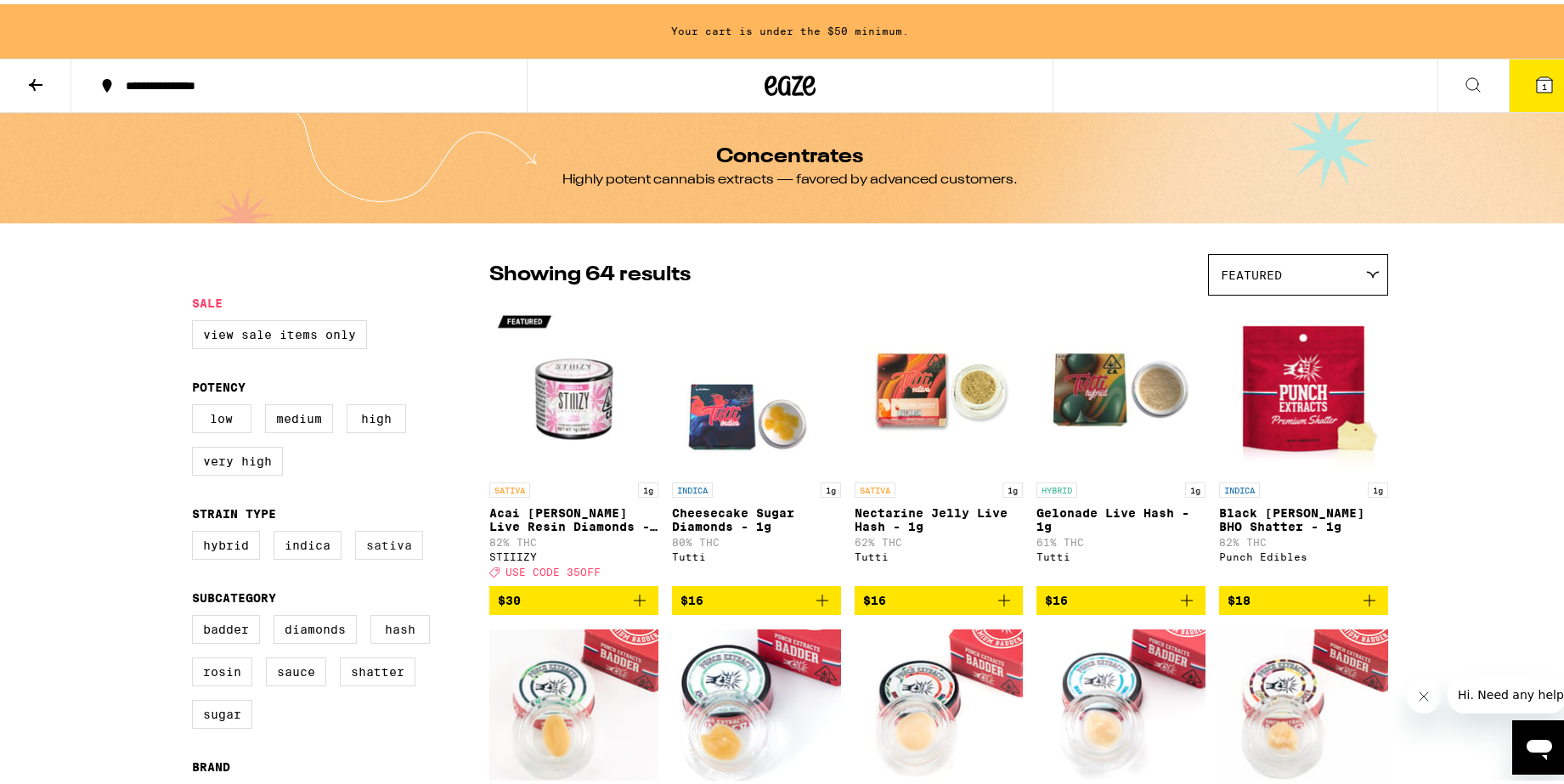
click at [382, 556] on label "Sativa" at bounding box center [389, 541] width 68 height 29
click at [197, 530] on input "Sativa" at bounding box center [196, 529] width 1 height 1
checkbox input "true"
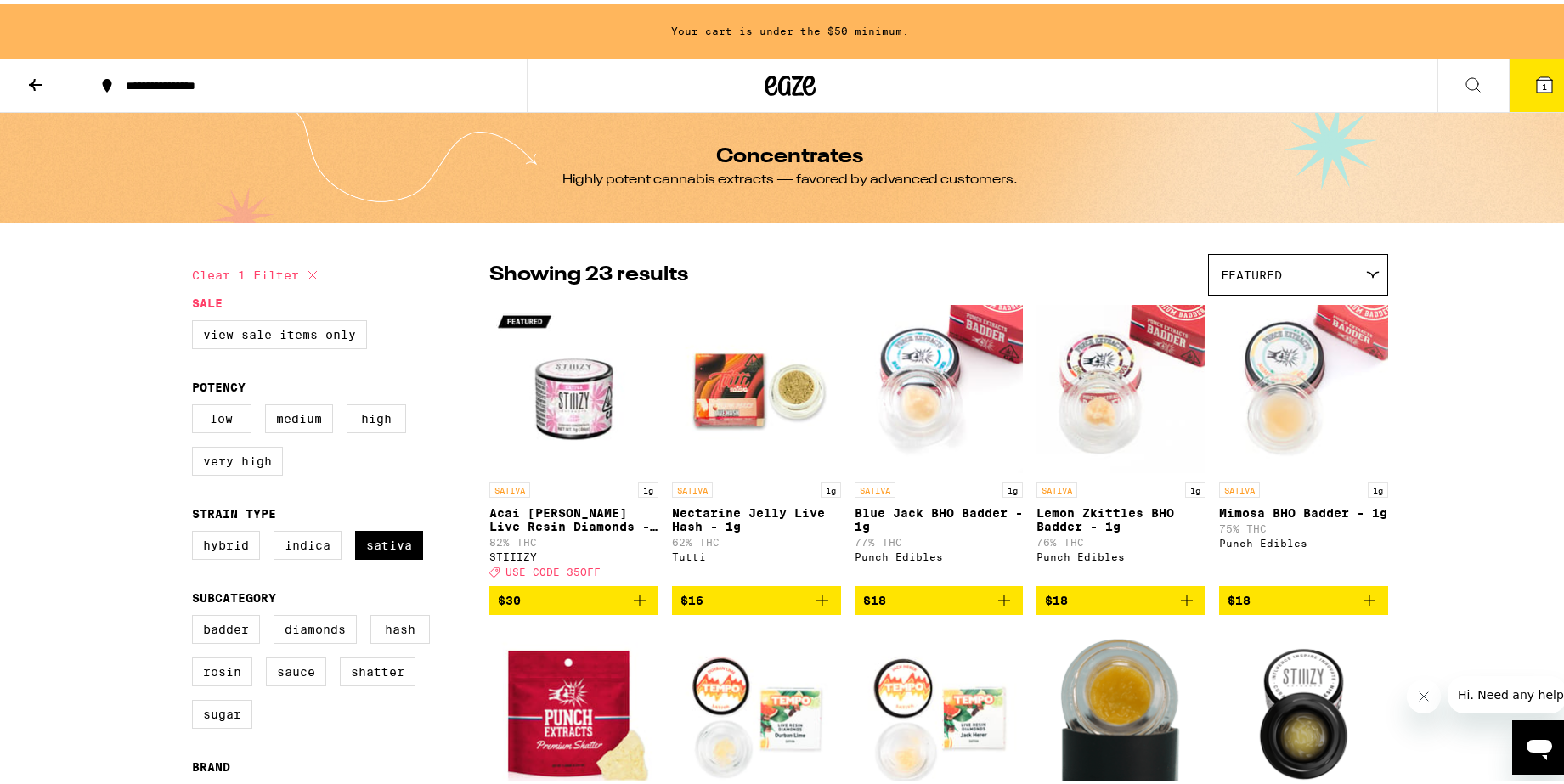
drag, startPoint x: 25, startPoint y: 69, endPoint x: 35, endPoint y: 75, distance: 11.7
click at [35, 75] on button at bounding box center [35, 82] width 71 height 54
